Goal: Task Accomplishment & Management: Complete application form

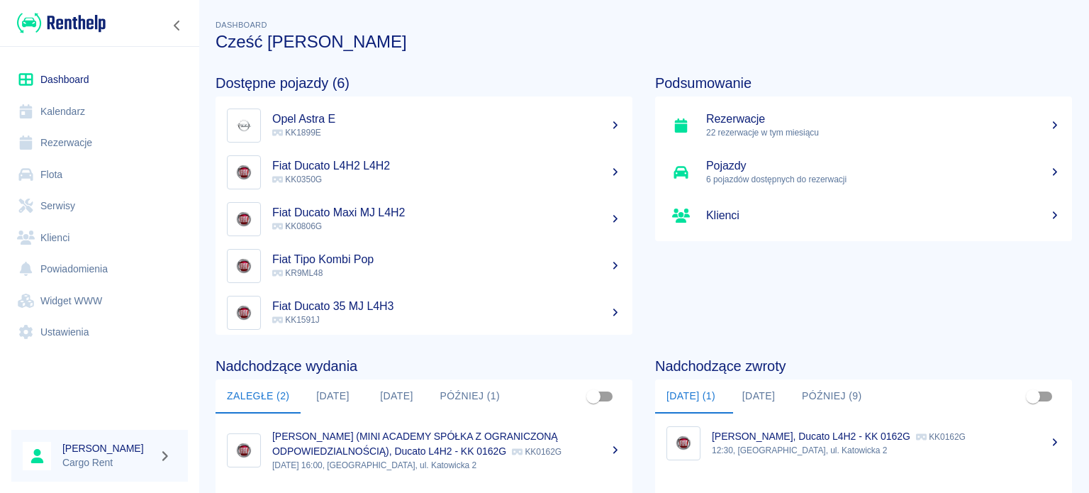
click at [54, 117] on link "Kalendarz" at bounding box center [99, 112] width 177 height 32
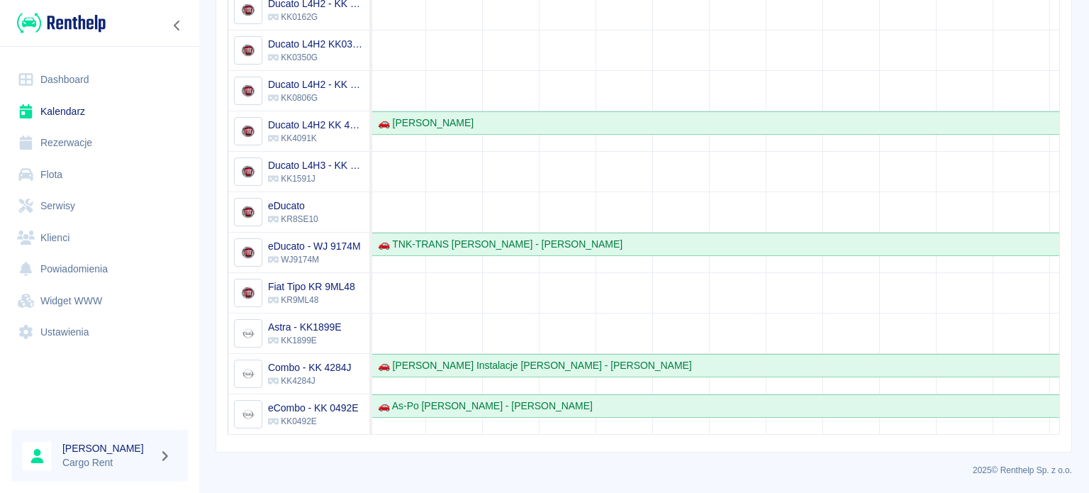
scroll to position [0, 413]
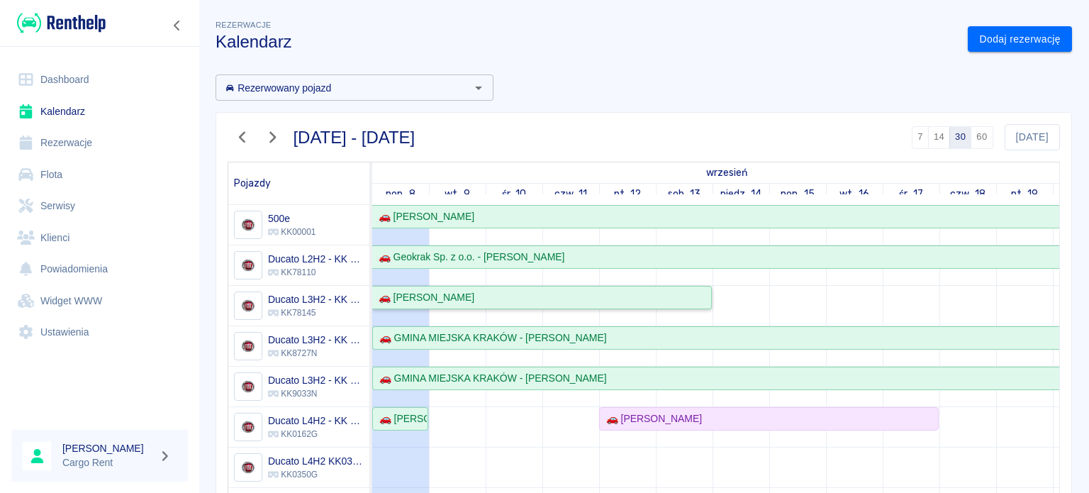
click at [552, 298] on div "🚗 [PERSON_NAME]" at bounding box center [541, 297] width 337 height 15
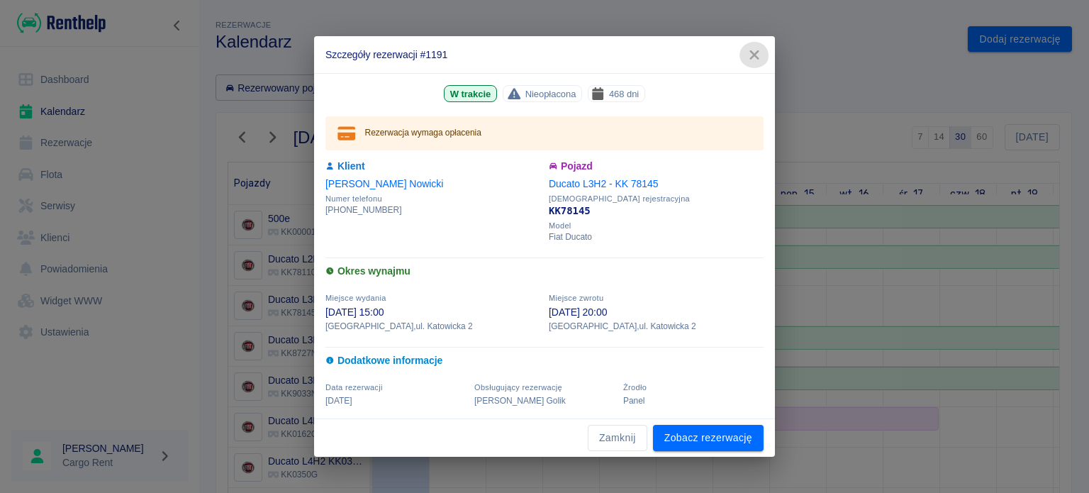
click at [755, 57] on icon "button" at bounding box center [753, 54] width 9 height 9
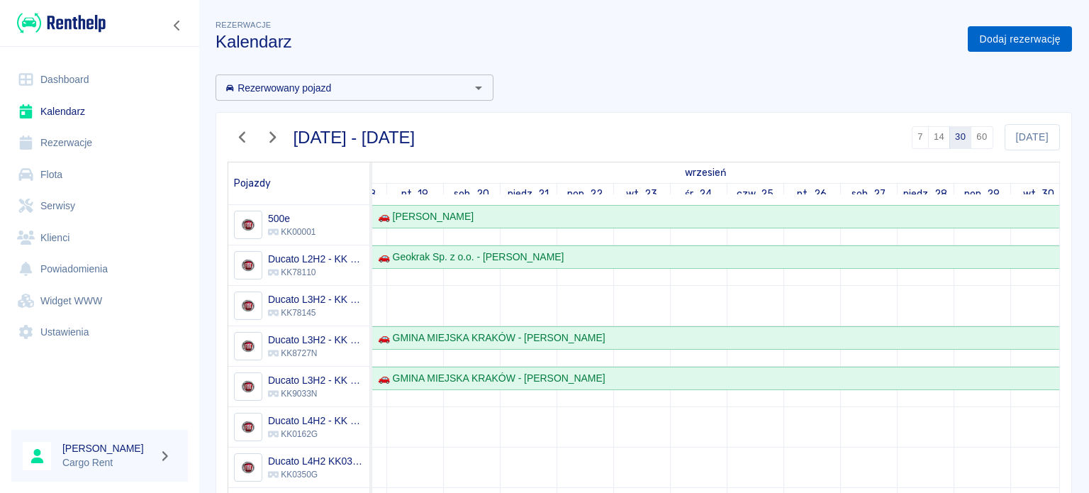
click at [1026, 40] on link "Dodaj rezerwację" at bounding box center [1020, 39] width 104 height 26
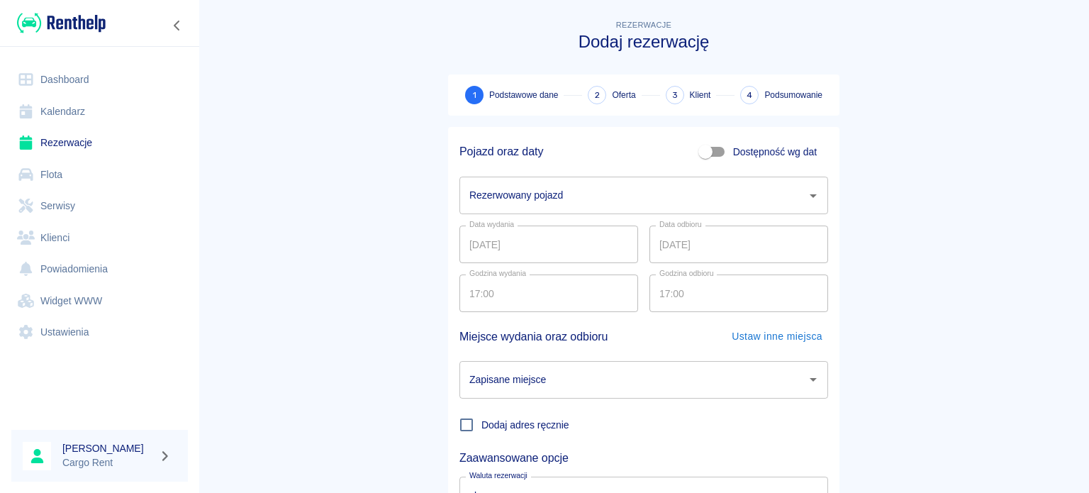
click at [552, 197] on input "Rezerwowany pojazd" at bounding box center [633, 195] width 335 height 25
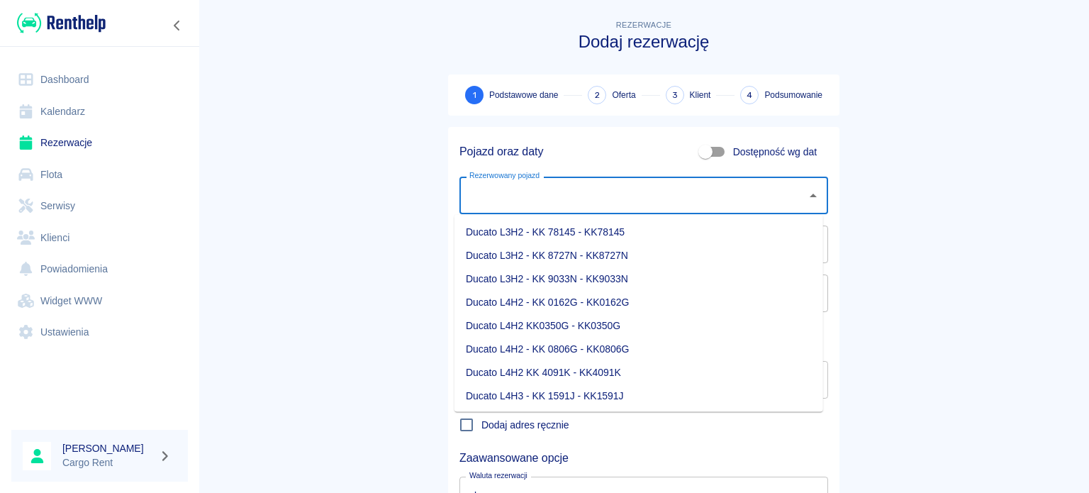
click at [558, 303] on li "Ducato L4H2 - KK 0162G - KK0162G" at bounding box center [638, 302] width 369 height 23
type input "Ducato L4H2 - KK 0162G - KK0162G"
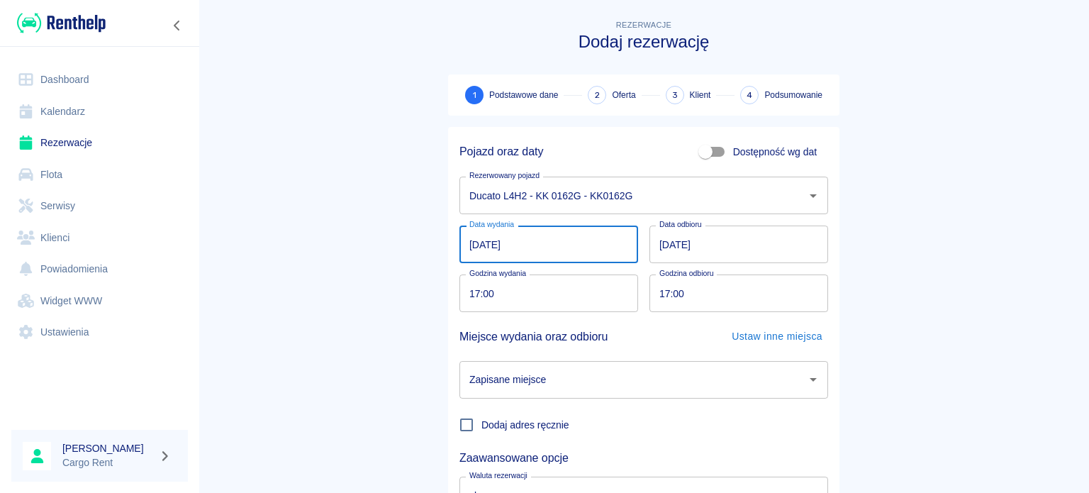
click at [459, 249] on input "[DATE]" at bounding box center [548, 244] width 179 height 38
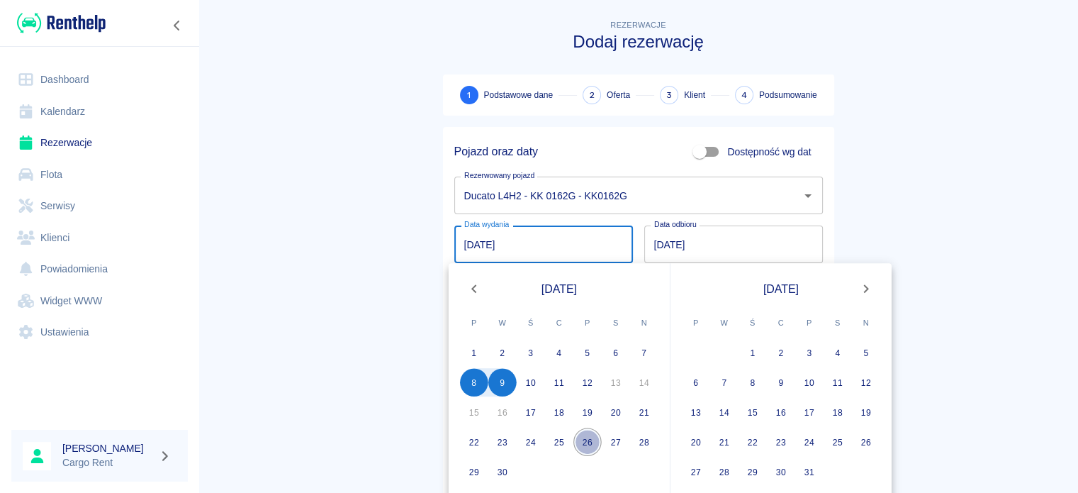
click at [588, 443] on button "26" at bounding box center [588, 442] width 28 height 28
type input "[DATE]"
type input "DD.MM.YYYY"
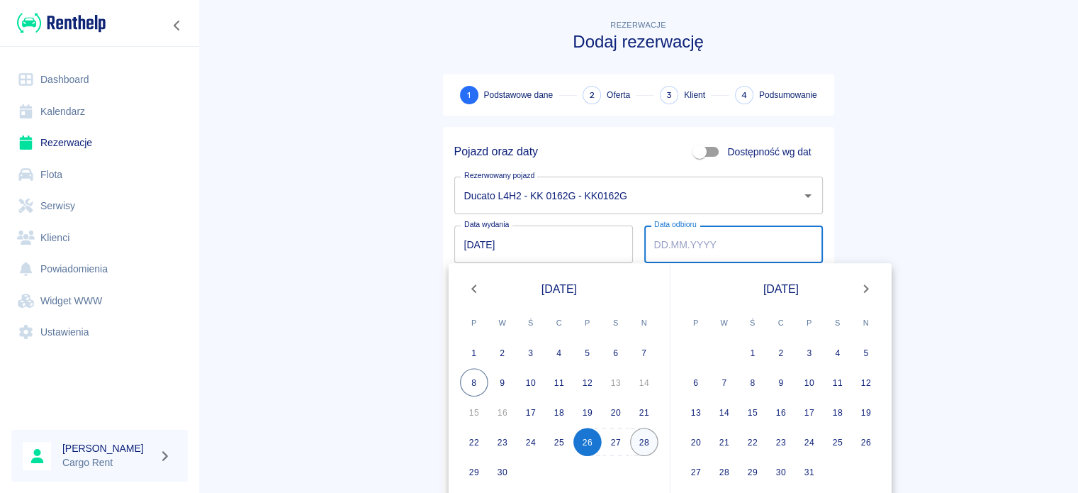
click at [639, 438] on button "28" at bounding box center [644, 442] width 28 height 28
type input "[DATE]"
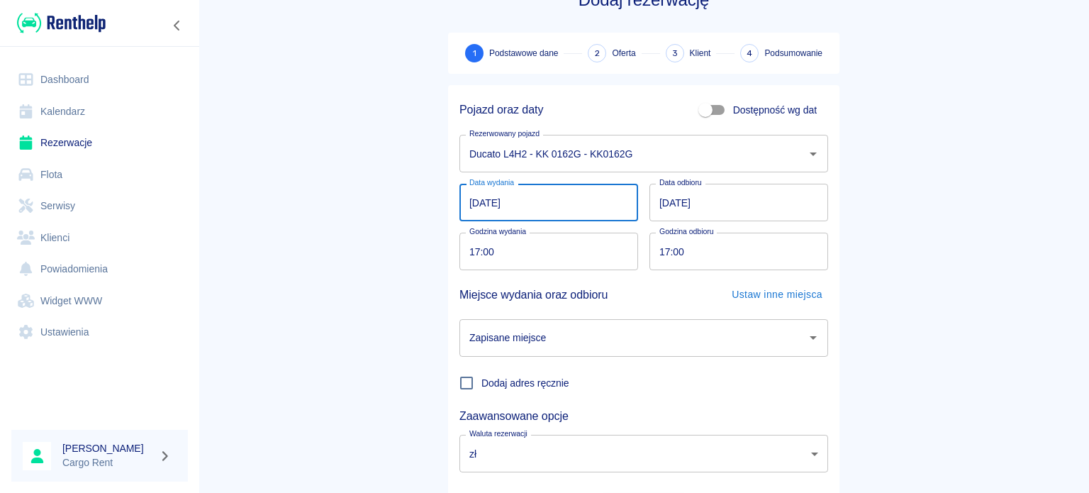
click at [485, 203] on input "[DATE]" at bounding box center [548, 203] width 179 height 38
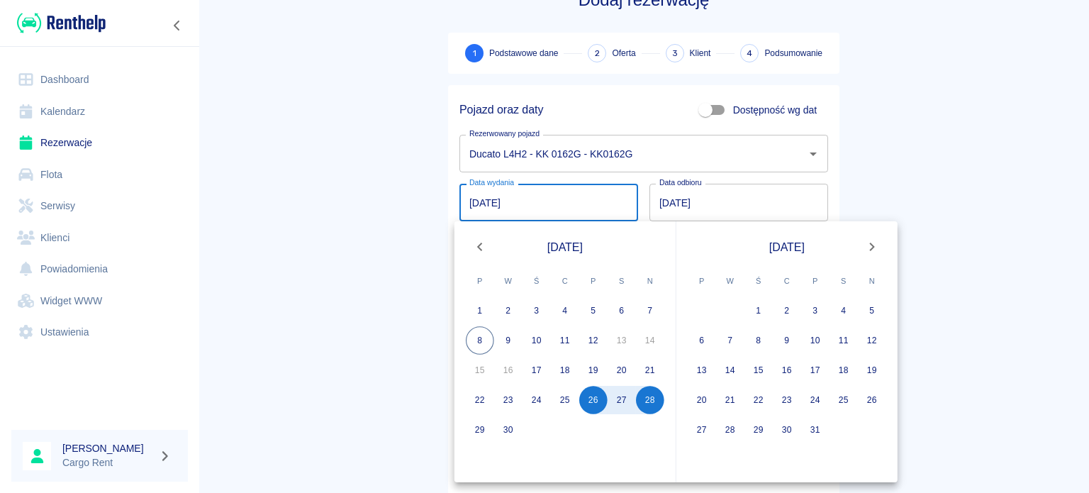
click at [485, 203] on input "[DATE]" at bounding box center [548, 203] width 179 height 38
click at [613, 396] on button "27" at bounding box center [622, 400] width 28 height 28
type input "[DATE]"
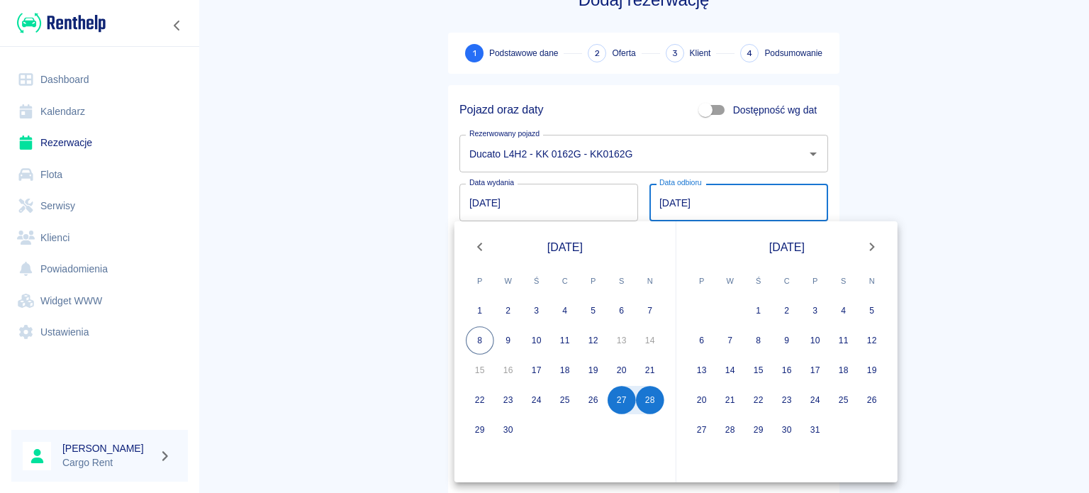
click at [241, 318] on main "Rezerwacje Dodaj rezerwację 1 Podstawowe dane 2 Oferta 3 Klient 4 Podsumowanie …" at bounding box center [644, 253] width 891 height 557
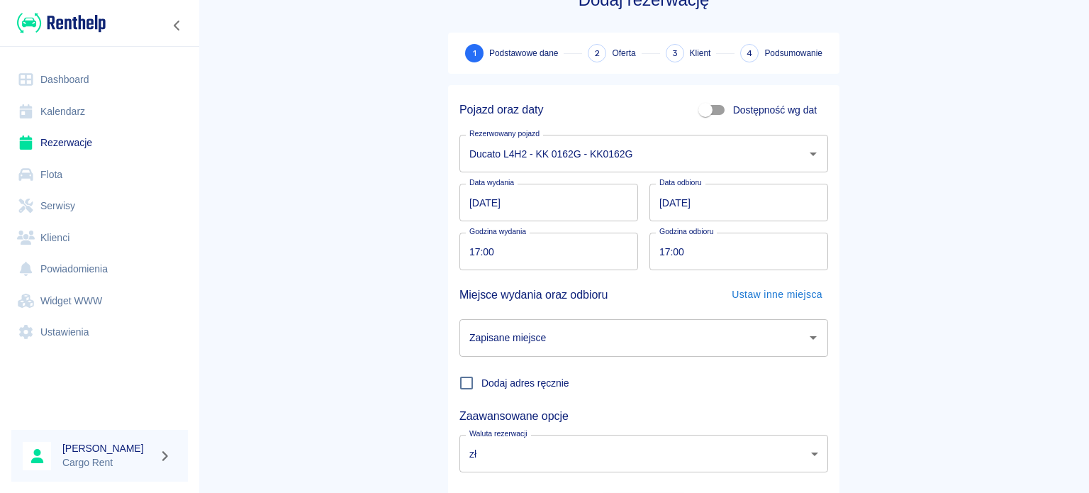
click at [480, 255] on input "17:00" at bounding box center [543, 252] width 169 height 38
click at [450, 255] on div "Godzina wydania 17:00 Godzina wydania" at bounding box center [543, 245] width 190 height 49
click at [469, 246] on input "17:00" at bounding box center [543, 252] width 169 height 38
type input "08:00"
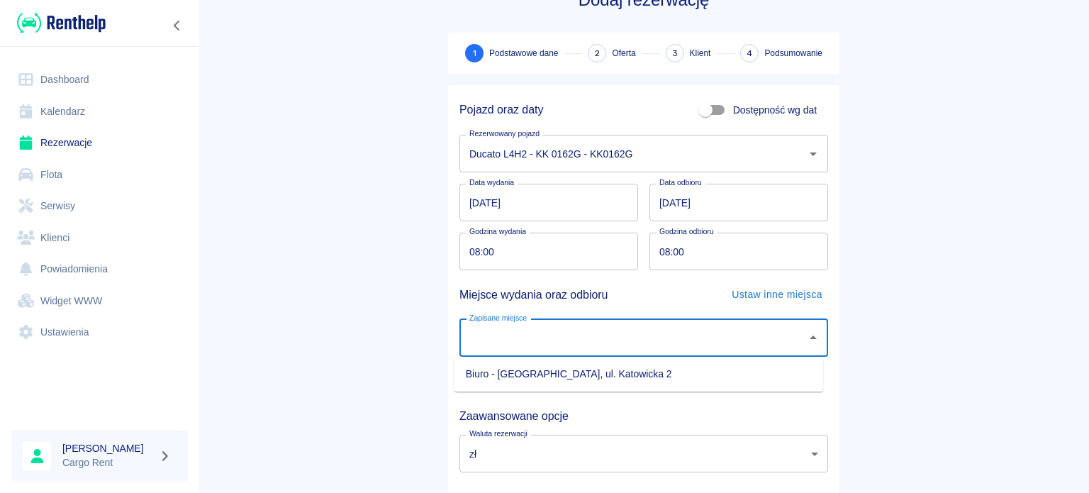
click at [759, 348] on input "Zapisane miejsce" at bounding box center [633, 337] width 335 height 25
click at [758, 375] on li "Biuro - [GEOGRAPHIC_DATA], ul. Katowicka 2" at bounding box center [638, 373] width 369 height 23
type input "Biuro - [GEOGRAPHIC_DATA], ul. Katowicka 2"
click at [883, 374] on main "Rezerwacje Dodaj rezerwację 1 Podstawowe dane 2 Oferta 3 Klient 4 Podsumowanie …" at bounding box center [644, 253] width 891 height 557
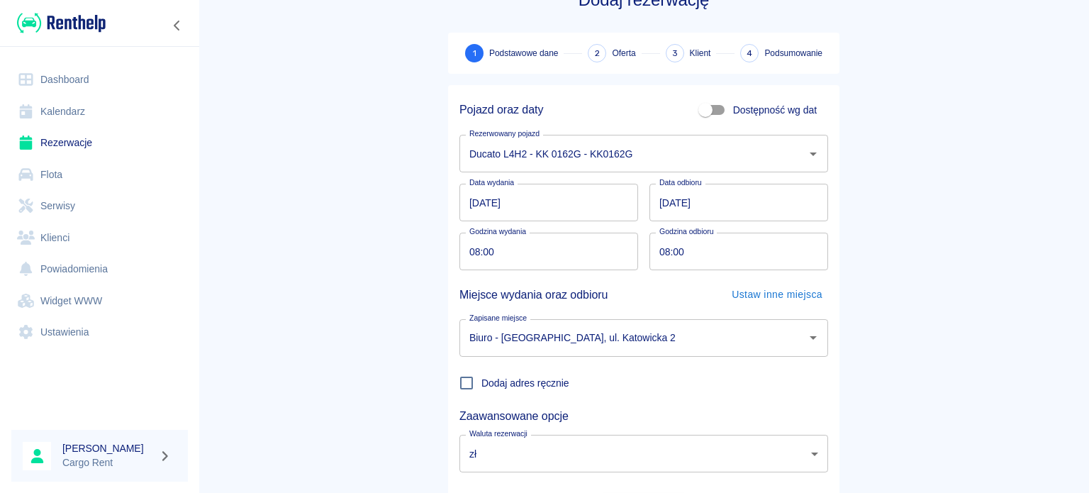
scroll to position [122, 0]
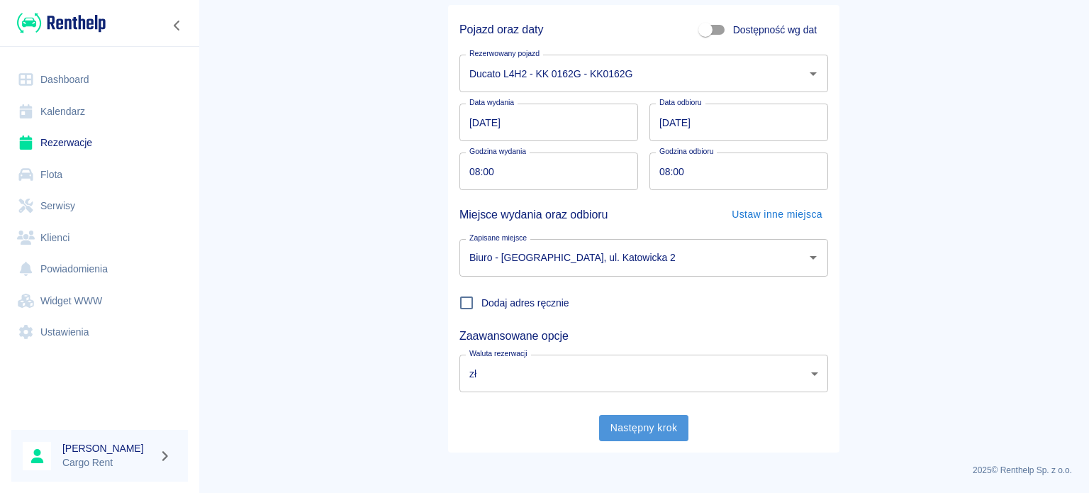
click at [621, 437] on button "Następny krok" at bounding box center [644, 428] width 90 height 26
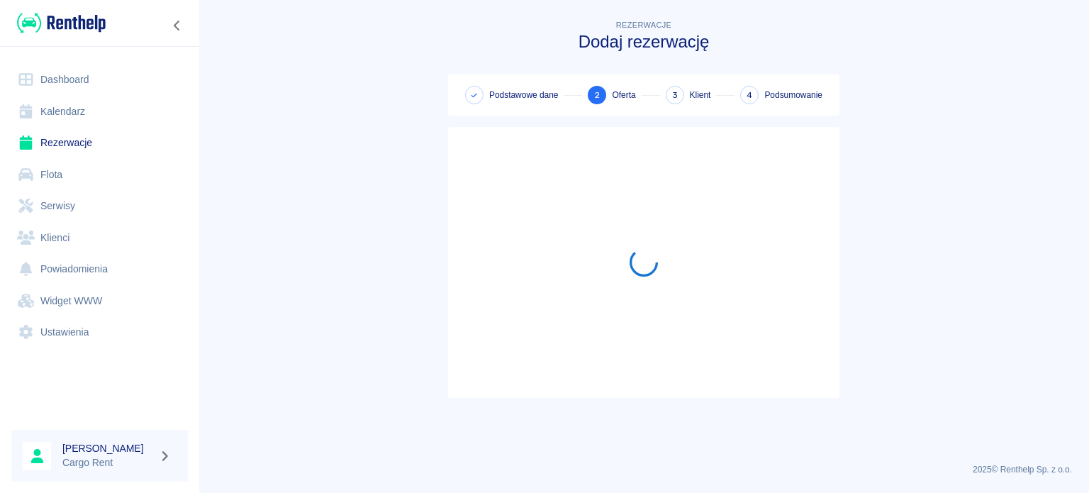
scroll to position [0, 0]
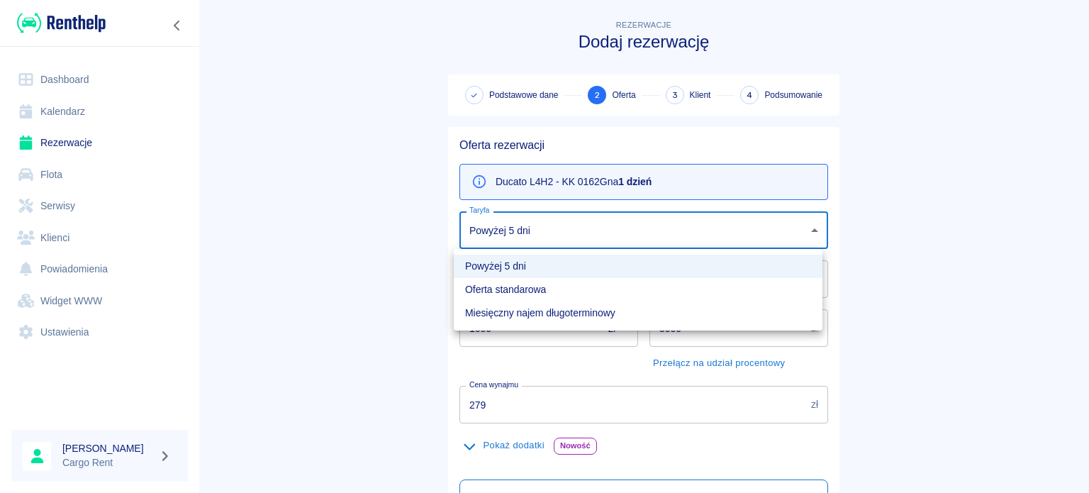
click at [559, 242] on body "Używamy plików Cookies, by zapewnić Ci najlepsze możliwe doświadczenie. Aby dow…" at bounding box center [544, 246] width 1089 height 493
click at [535, 296] on li "Oferta standarowa" at bounding box center [638, 289] width 369 height 23
type input "9ca6d182-800d-499d-9d1e-8d3d0f6f90de"
type input "309"
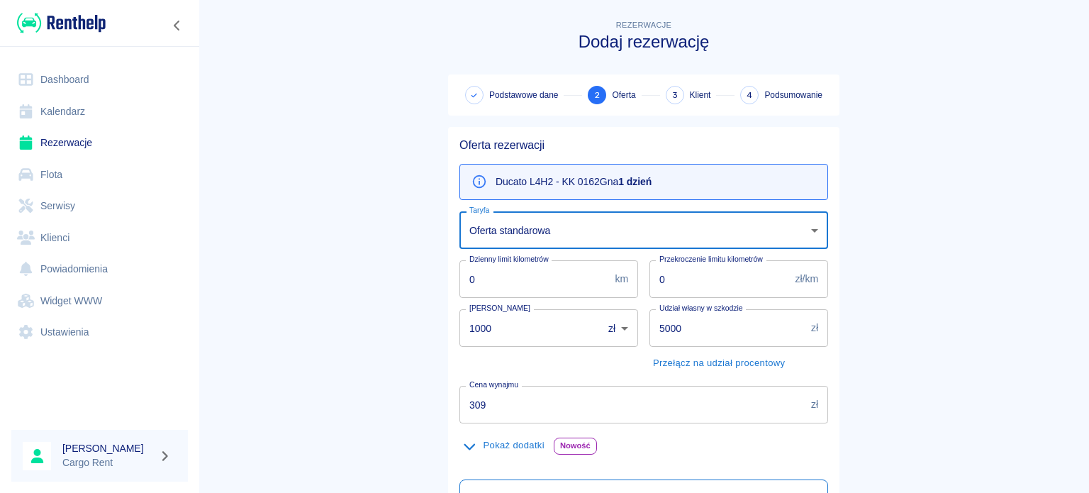
click at [395, 226] on main "Rezerwacje Dodaj rezerwację Podstawowe dane 2 Oferta 3 Klient 4 Podsumowanie Of…" at bounding box center [644, 359] width 891 height 685
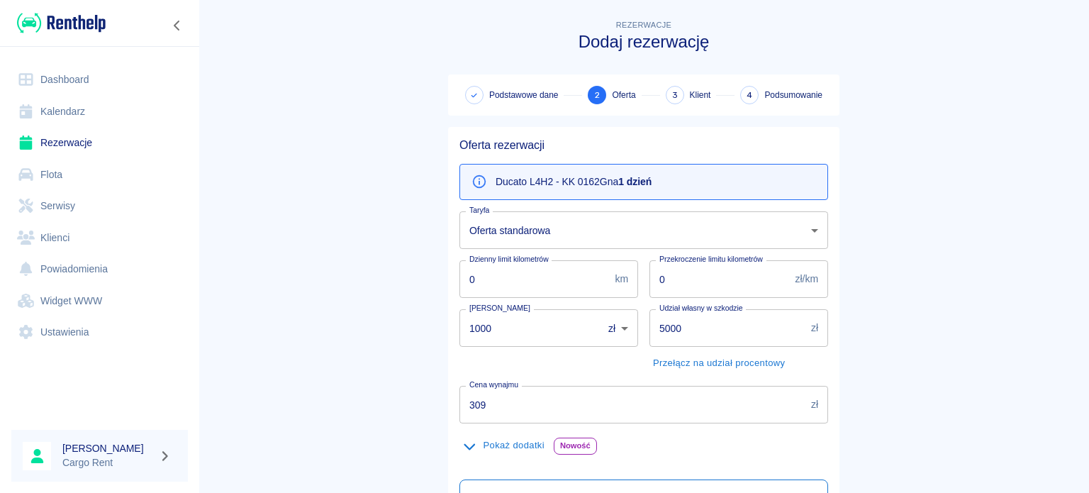
scroll to position [250, 0]
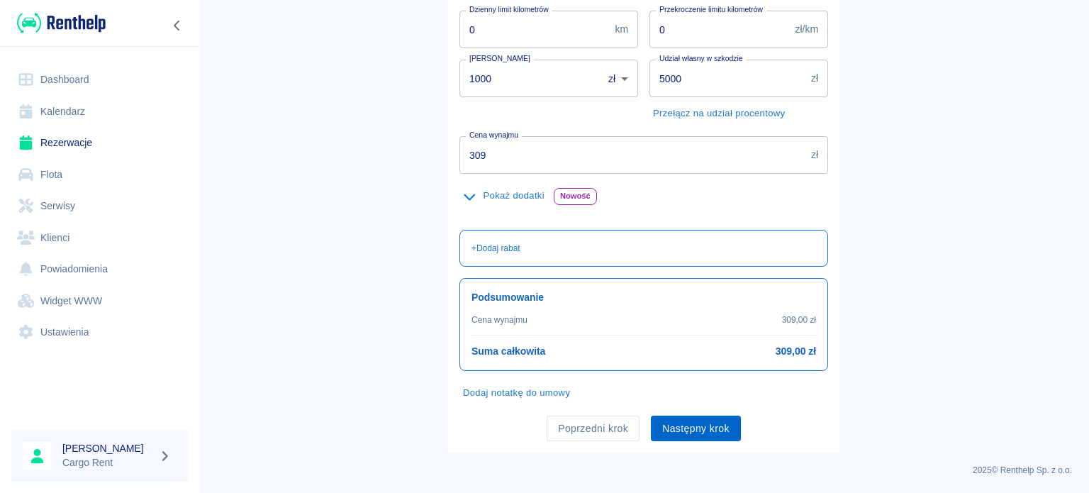
click at [678, 427] on button "Następny krok" at bounding box center [696, 428] width 90 height 26
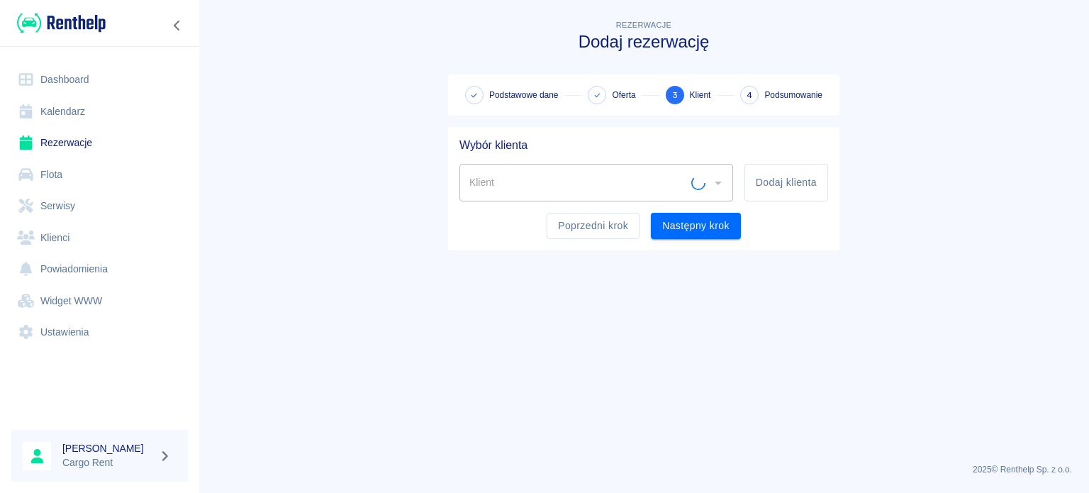
scroll to position [0, 0]
click at [621, 197] on div "Klient" at bounding box center [596, 183] width 274 height 38
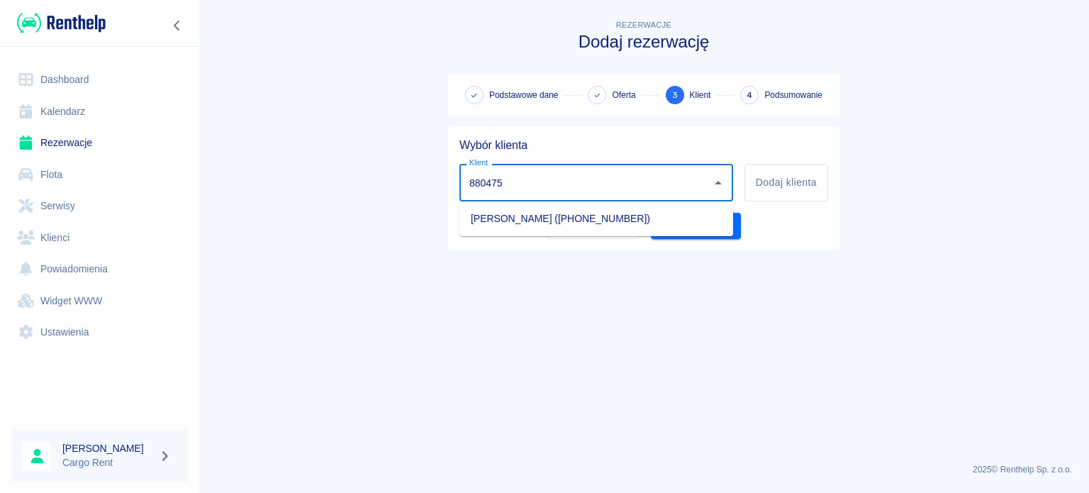
click at [610, 220] on li "[PERSON_NAME] ([PHONE_NUMBER])" at bounding box center [596, 218] width 274 height 23
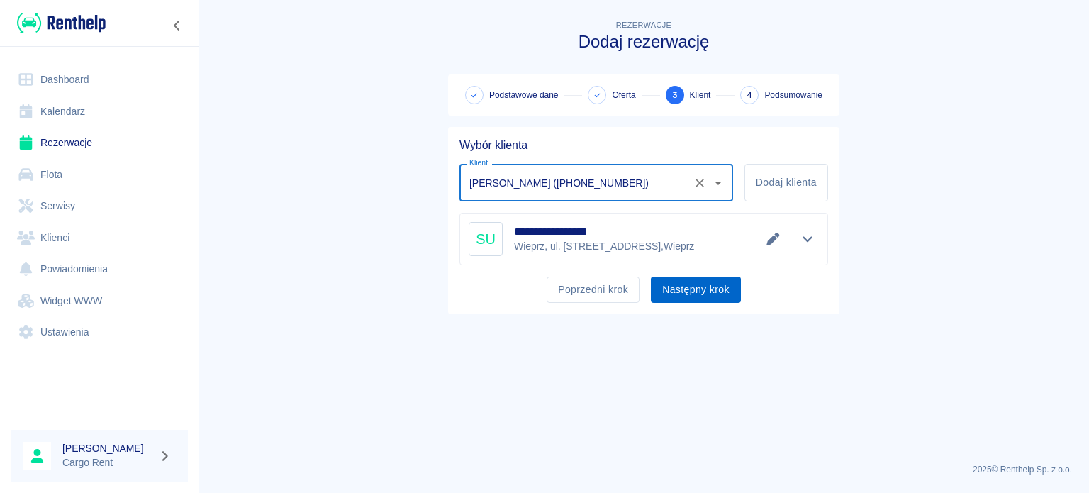
type input "[PERSON_NAME] ([PHONE_NUMBER])"
click at [698, 286] on button "Następny krok" at bounding box center [696, 290] width 90 height 26
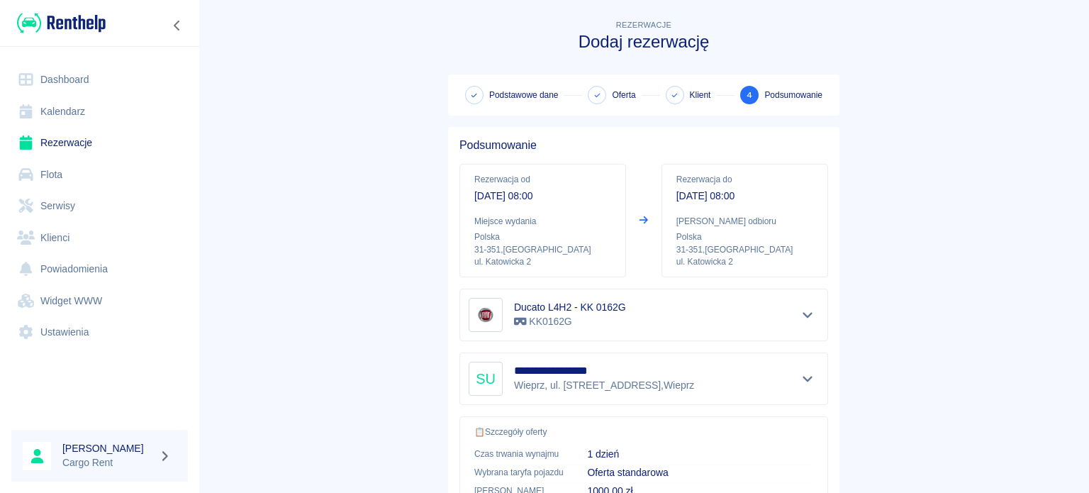
scroll to position [269, 0]
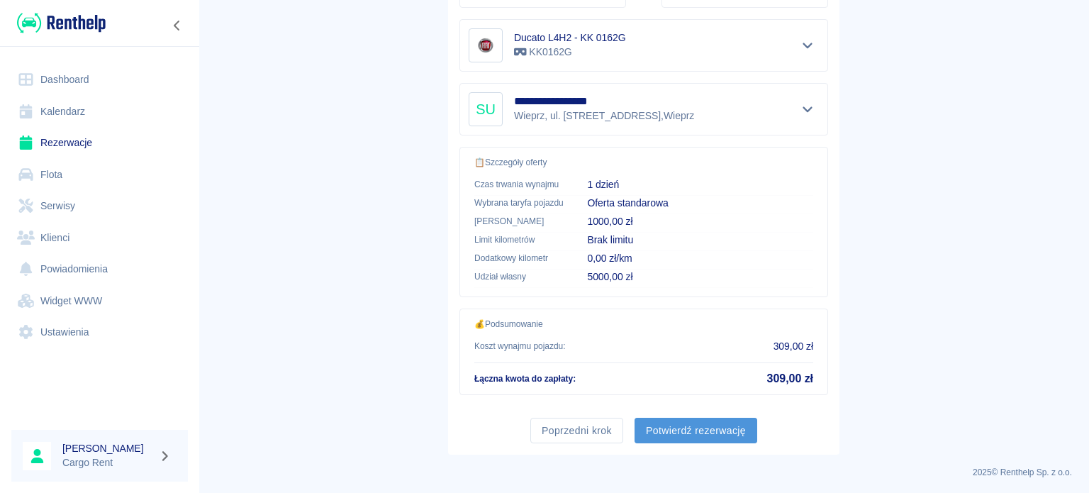
click at [735, 436] on button "Potwierdź rezerwację" at bounding box center [696, 431] width 123 height 26
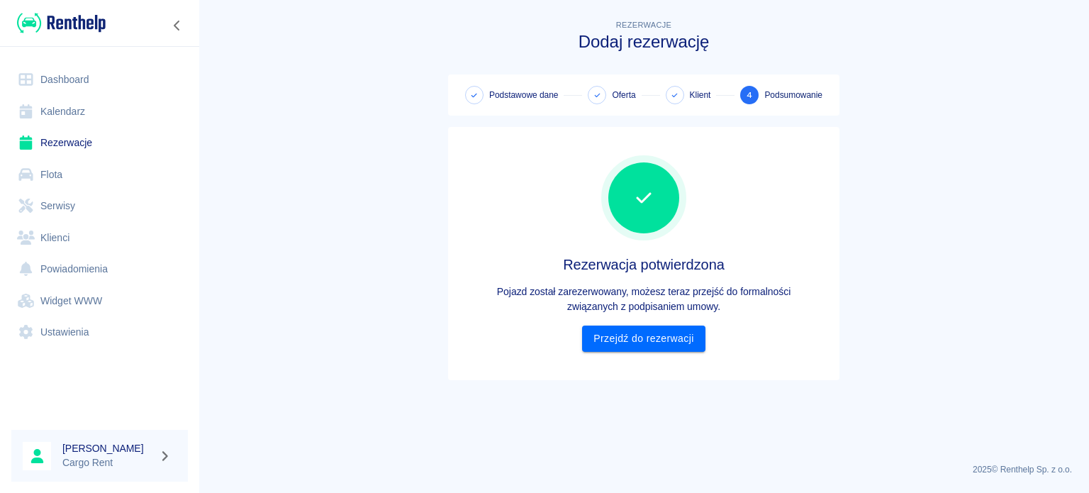
scroll to position [0, 0]
click at [657, 330] on link "Przejdź do rezerwacji" at bounding box center [643, 338] width 123 height 26
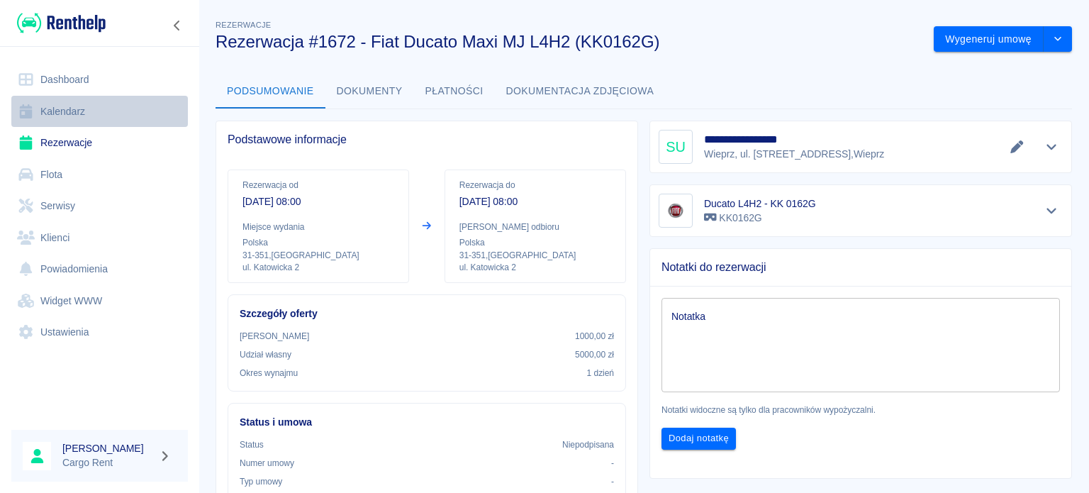
click at [66, 116] on link "Kalendarz" at bounding box center [99, 112] width 177 height 32
